Goal: Task Accomplishment & Management: Use online tool/utility

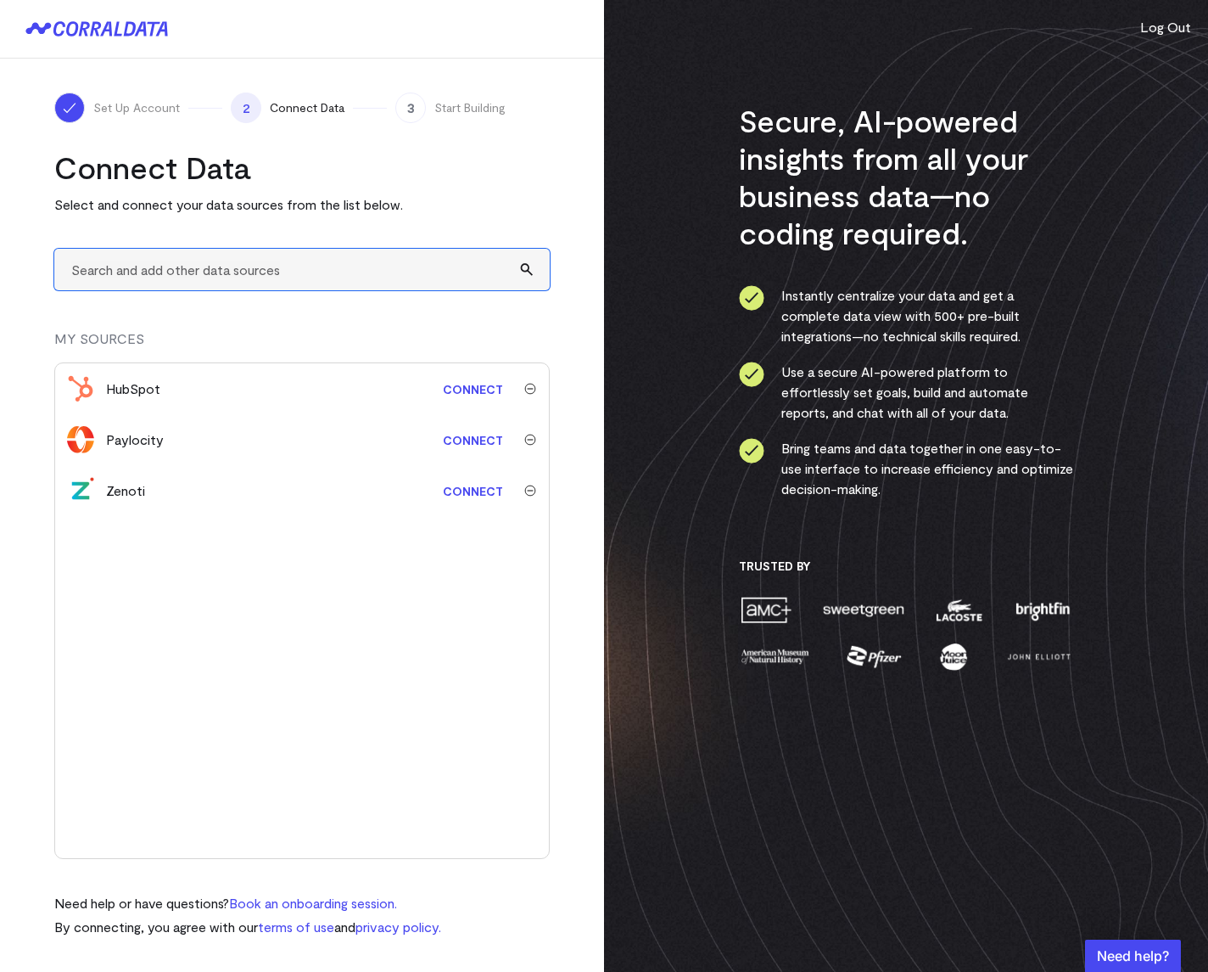
click at [91, 279] on input "text" at bounding box center [302, 270] width 496 height 42
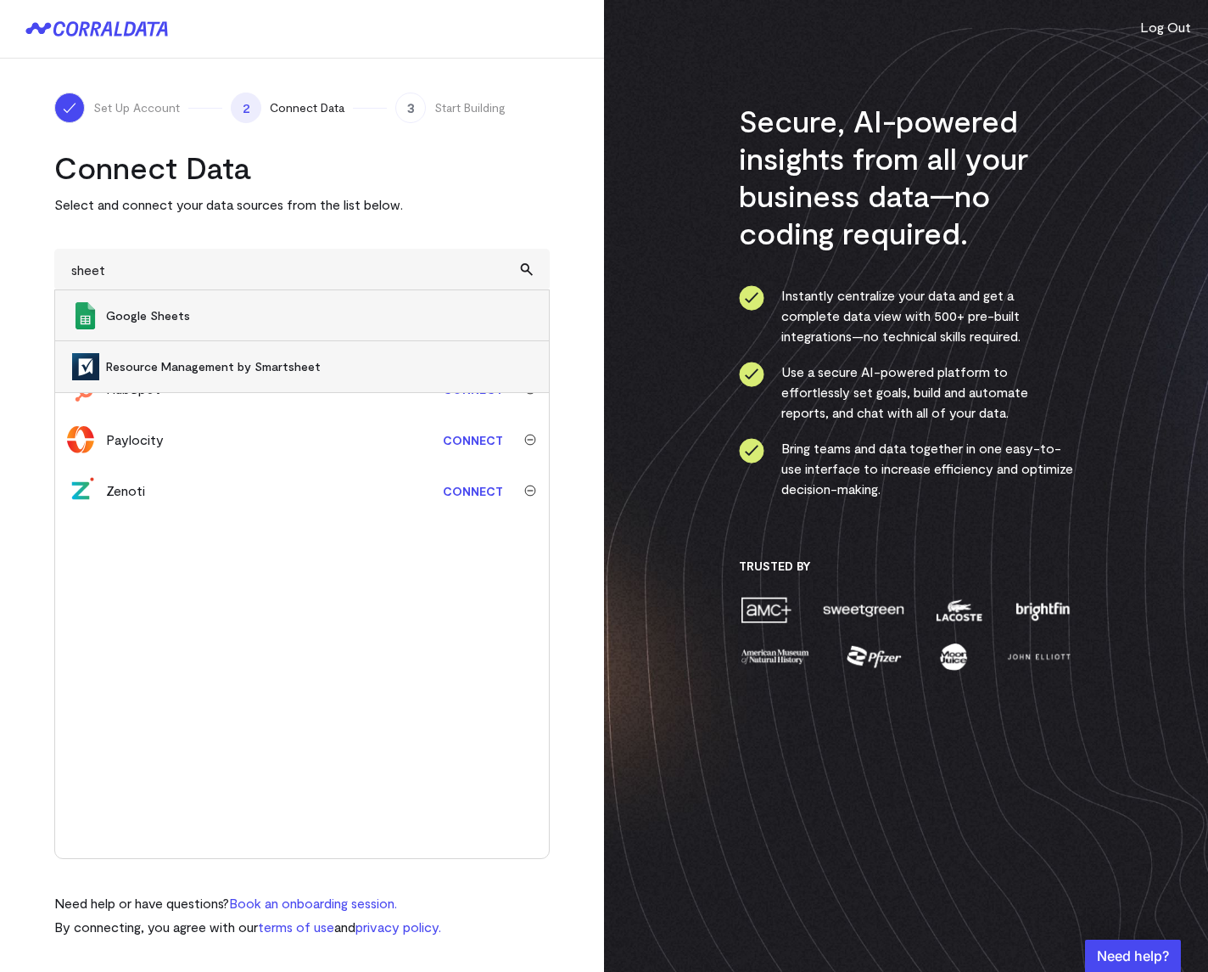
click at [196, 307] on span "Google Sheets" at bounding box center [319, 315] width 426 height 17
type input "Google Sheets"
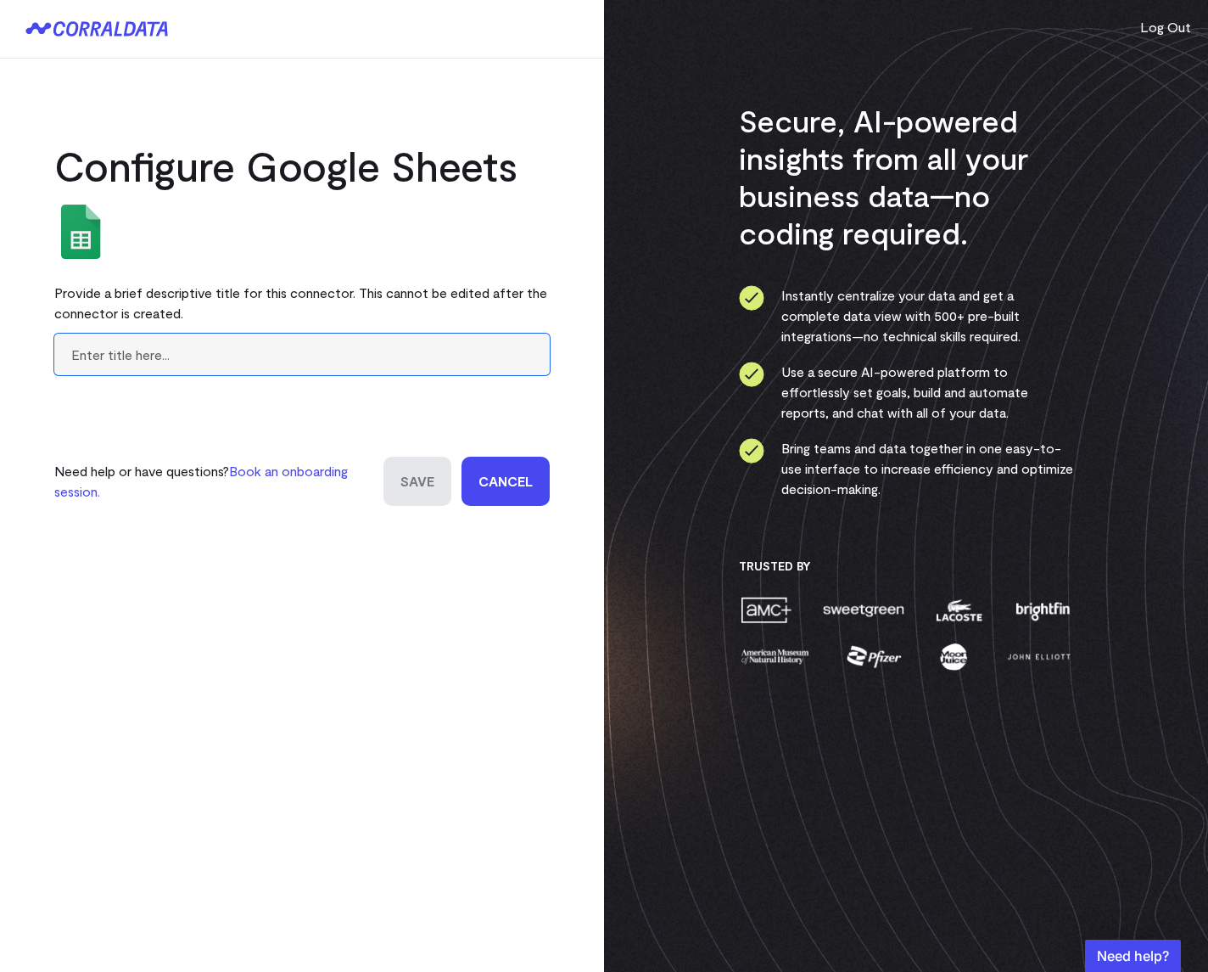
click at [182, 361] on input "text" at bounding box center [302, 355] width 496 height 42
type input "b"
type input "Budget Revenue"
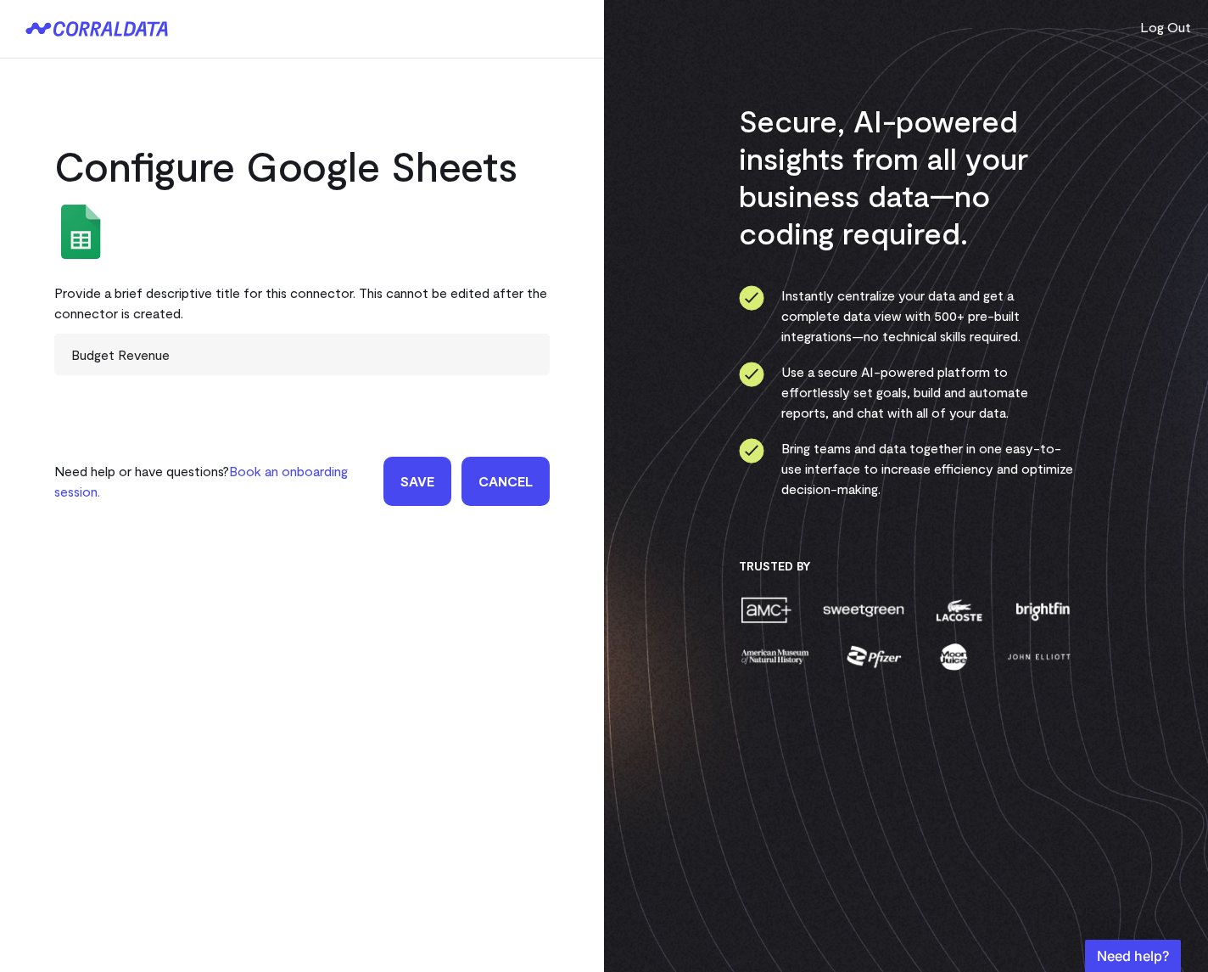
click at [418, 494] on input "Save" at bounding box center [418, 481] width 68 height 49
